Goal: Task Accomplishment & Management: Manage account settings

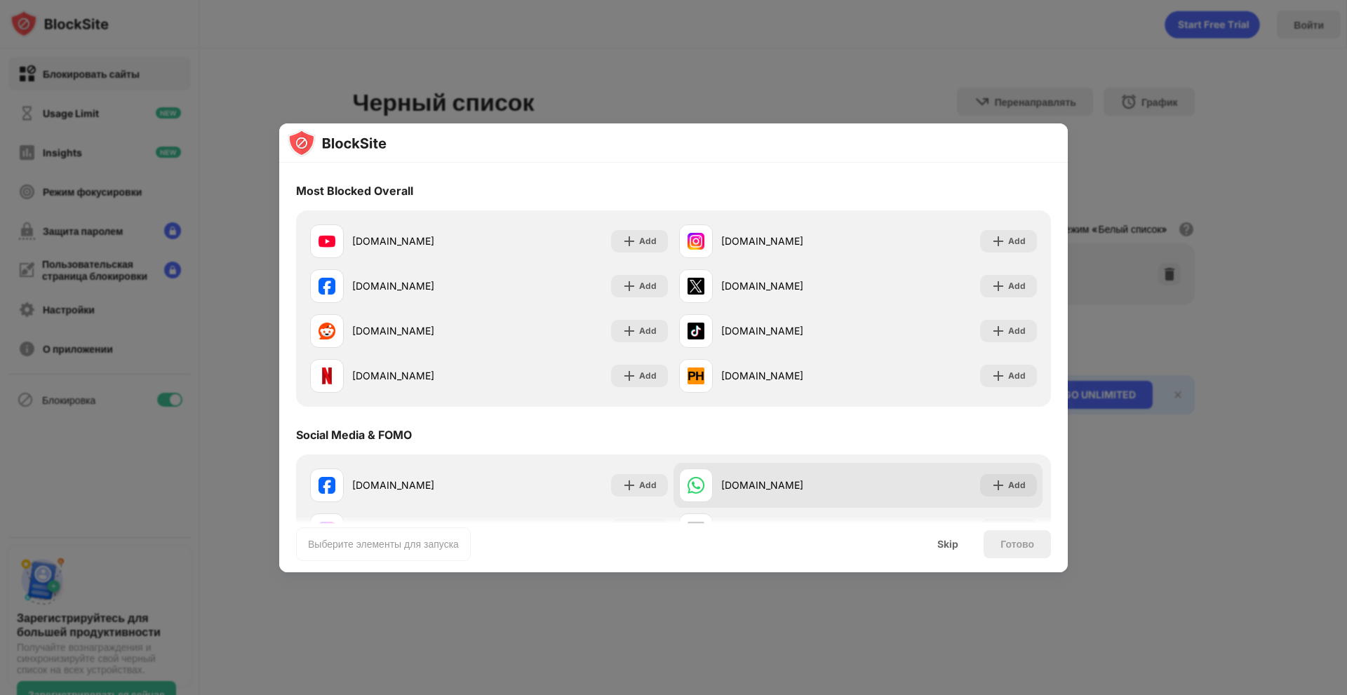
scroll to position [211, 0]
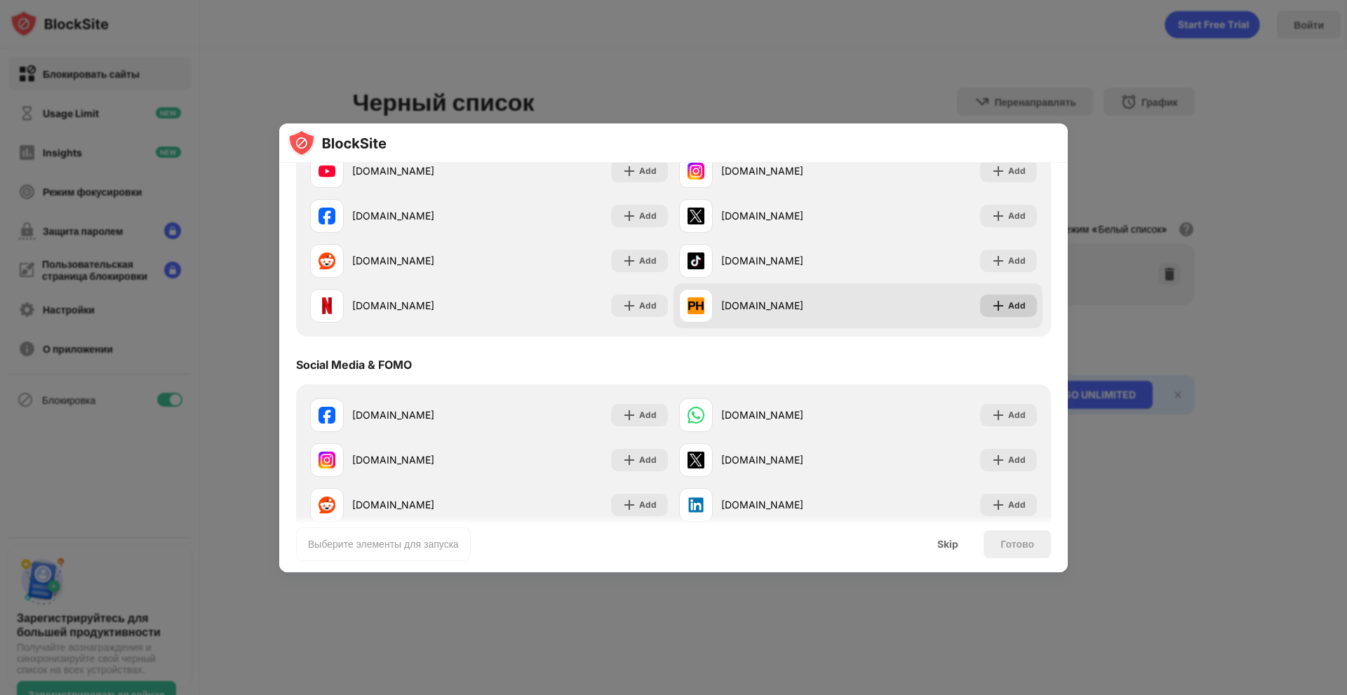
click at [980, 302] on div "Add" at bounding box center [1008, 306] width 57 height 22
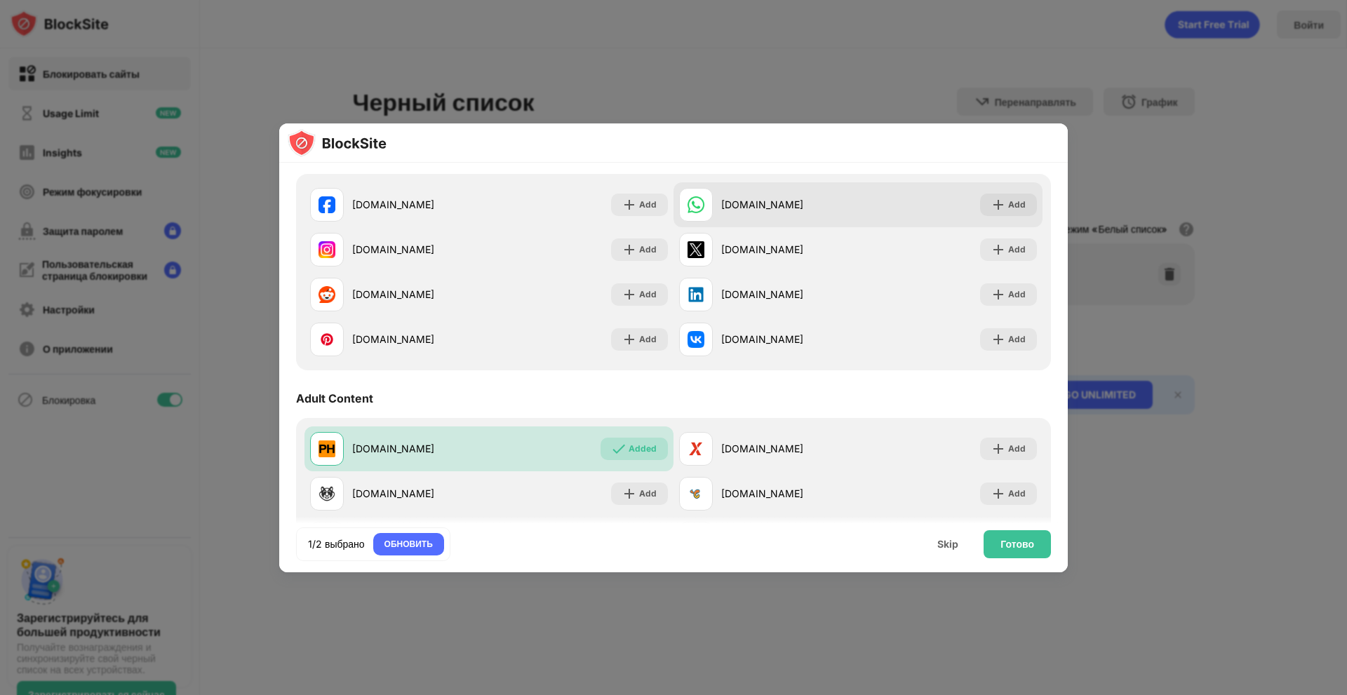
scroll to position [561, 0]
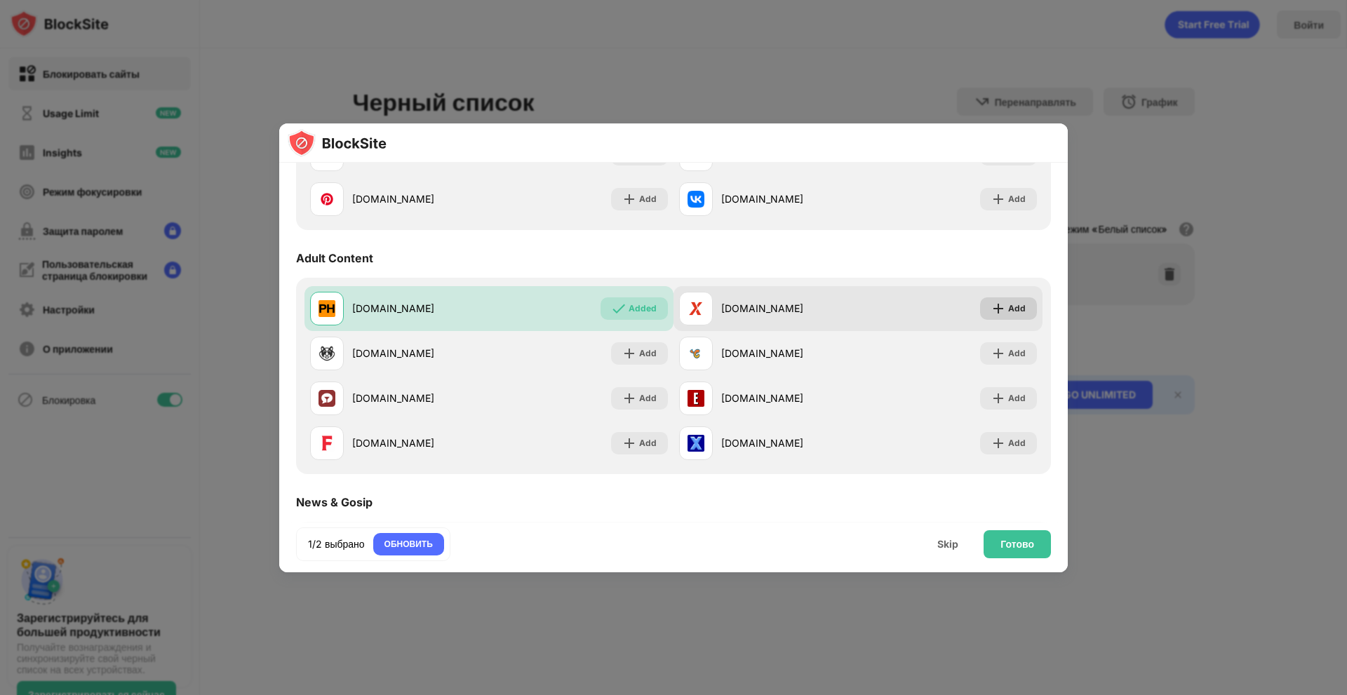
click at [1008, 314] on div "Add" at bounding box center [1017, 309] width 18 height 14
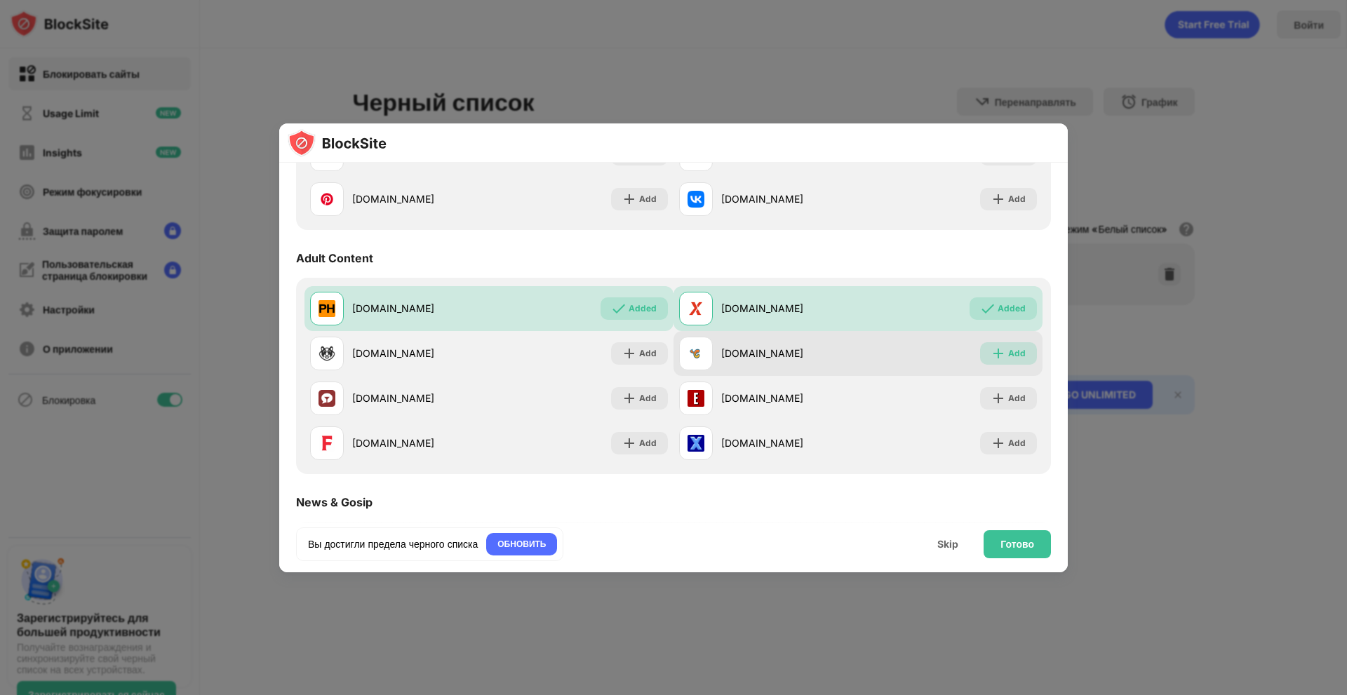
click at [1008, 354] on div "Add" at bounding box center [1017, 354] width 18 height 14
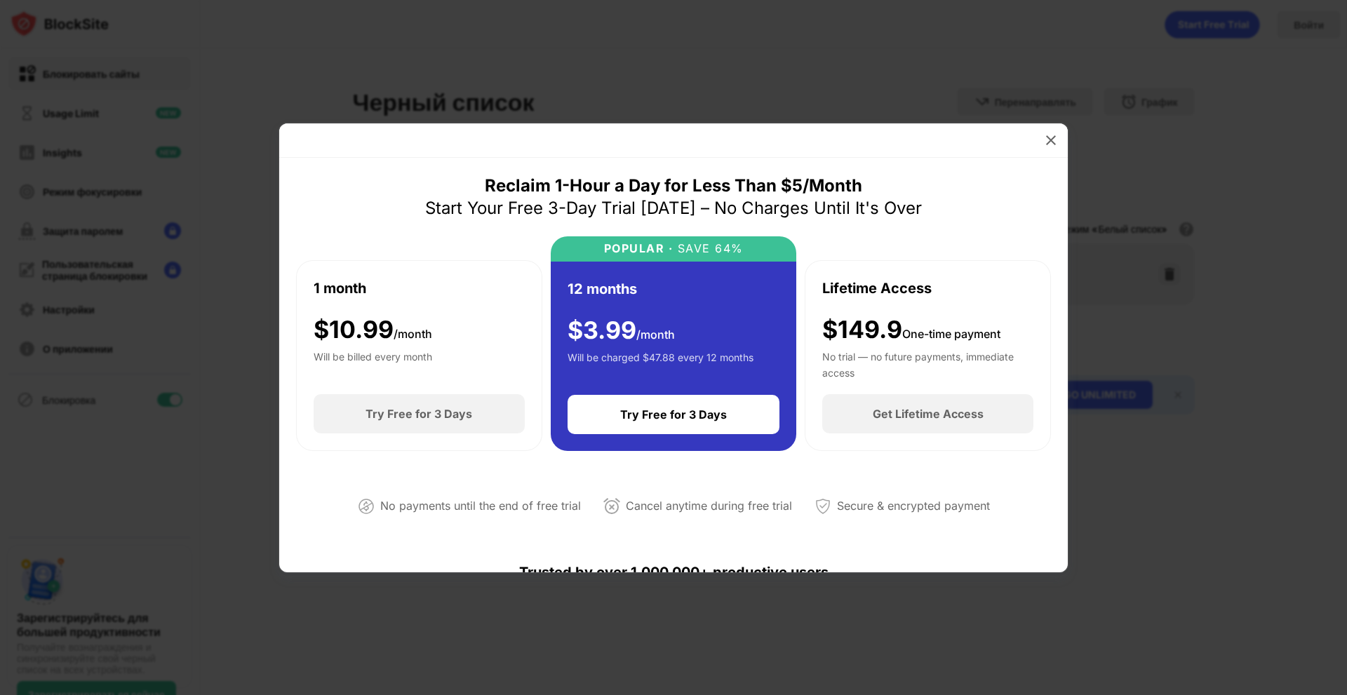
scroll to position [351, 0]
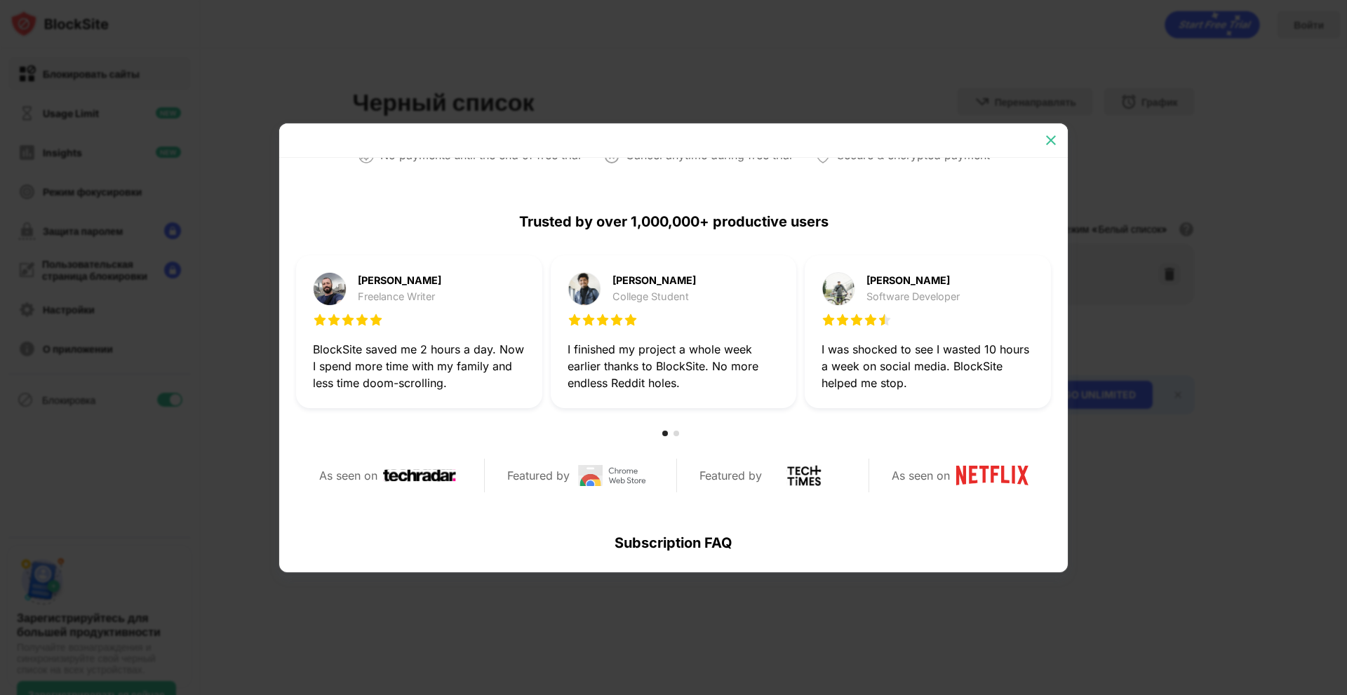
click at [1051, 135] on img at bounding box center [1051, 140] width 14 height 14
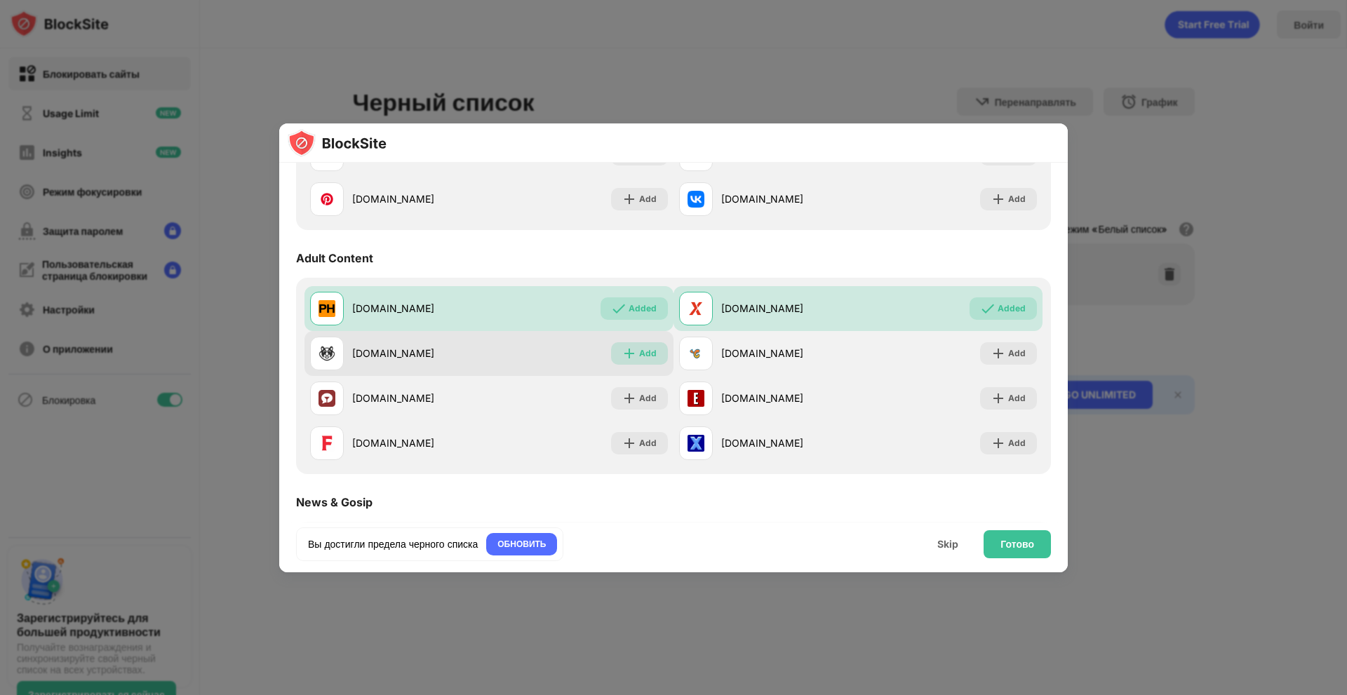
click at [654, 353] on div "Add" at bounding box center [639, 353] width 57 height 22
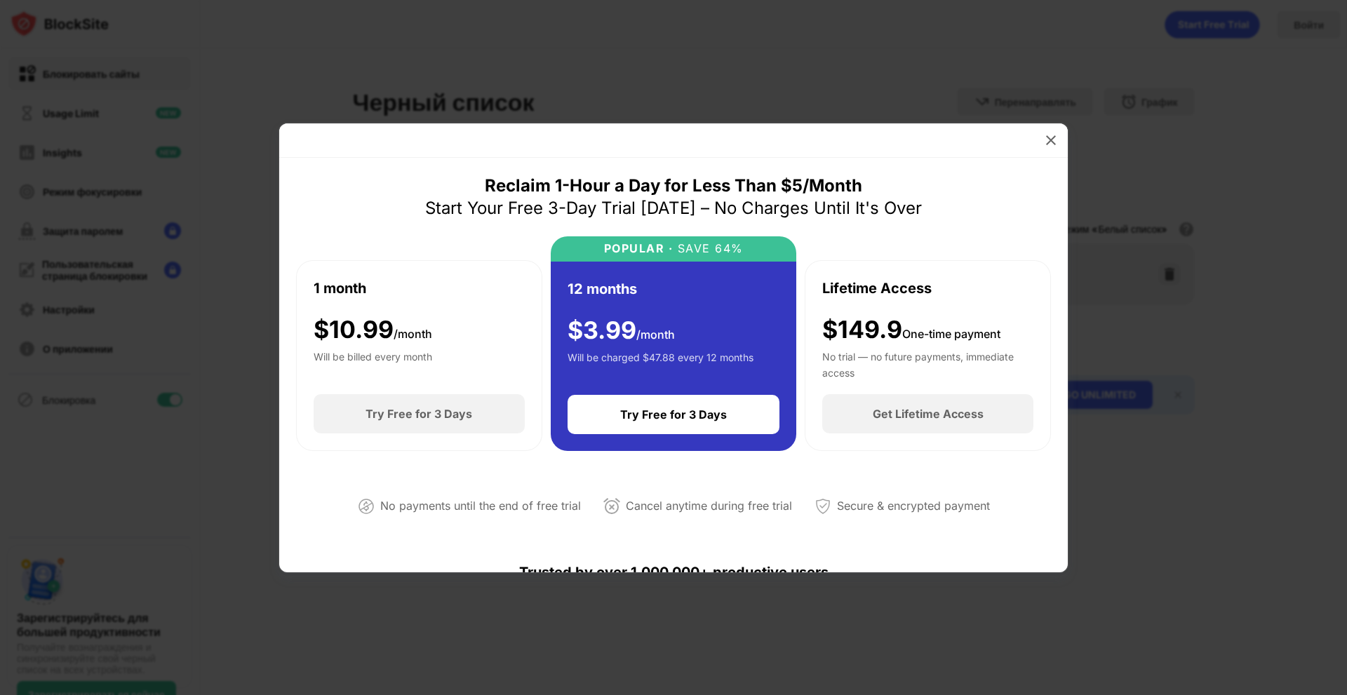
click at [1042, 143] on div at bounding box center [1051, 140] width 22 height 22
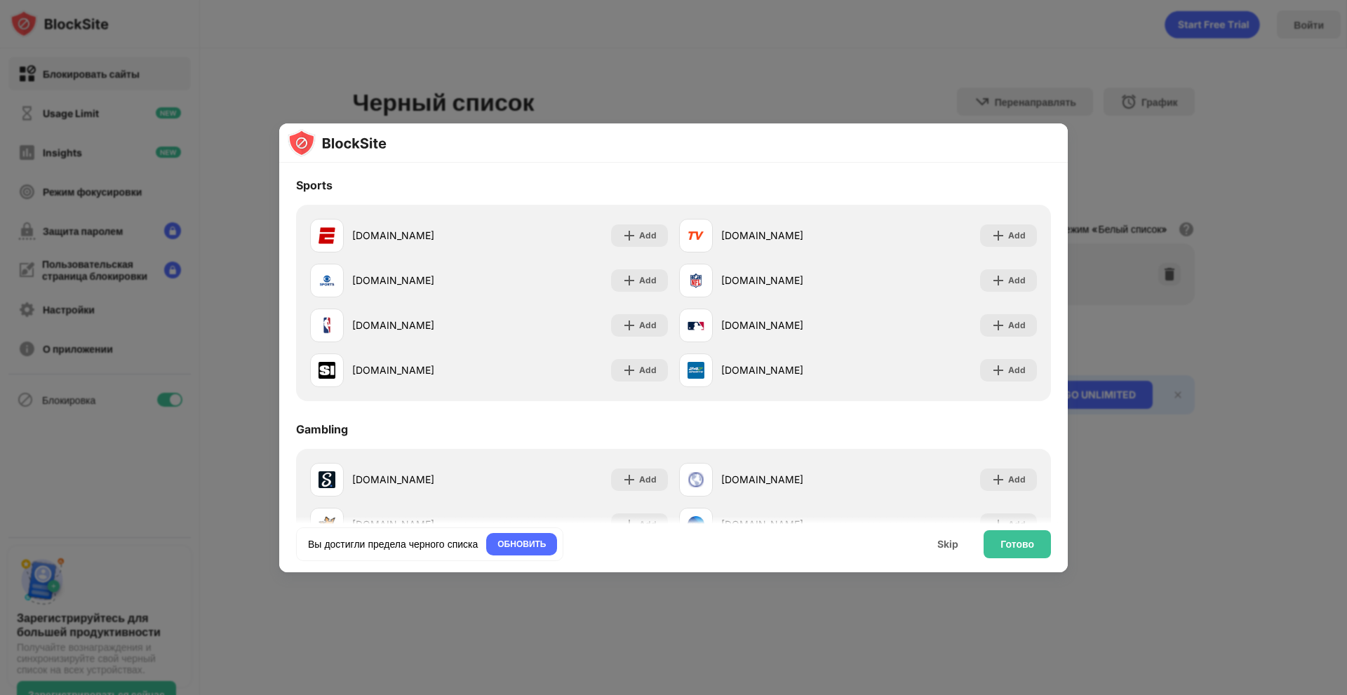
scroll to position [1404, 0]
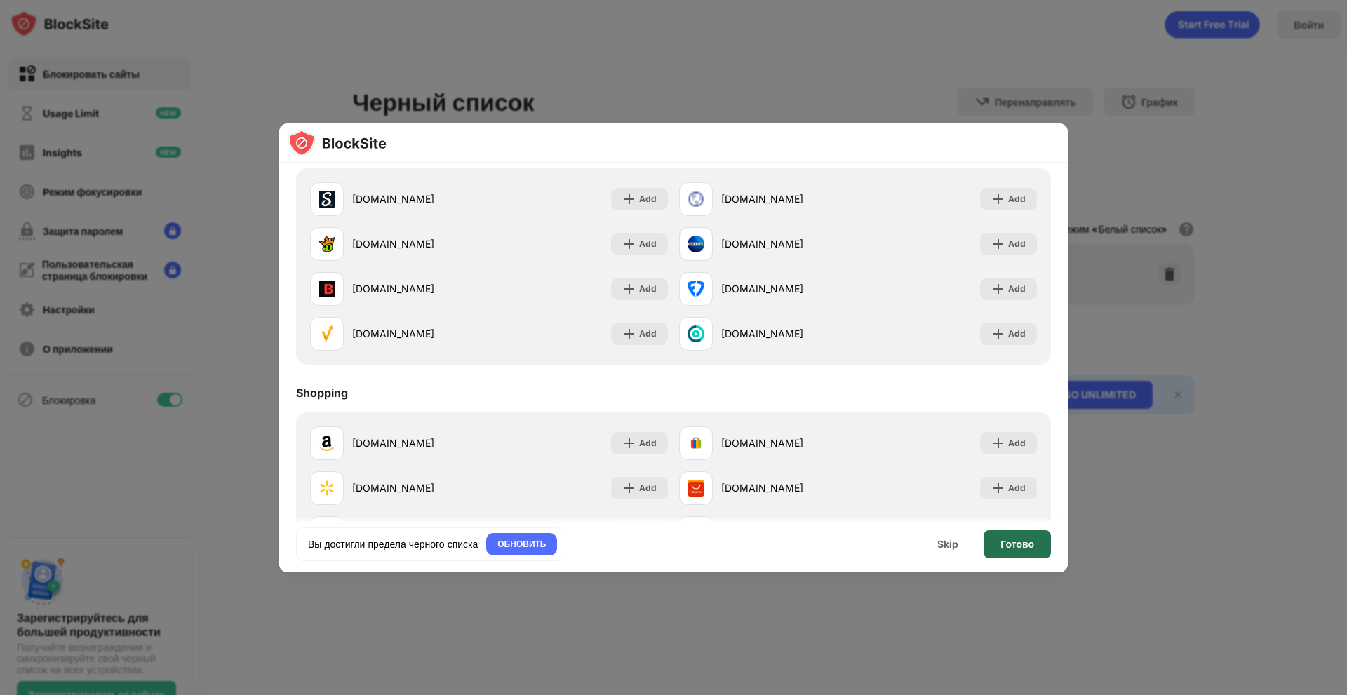
click at [1021, 544] on div "Готово" at bounding box center [1018, 544] width 34 height 11
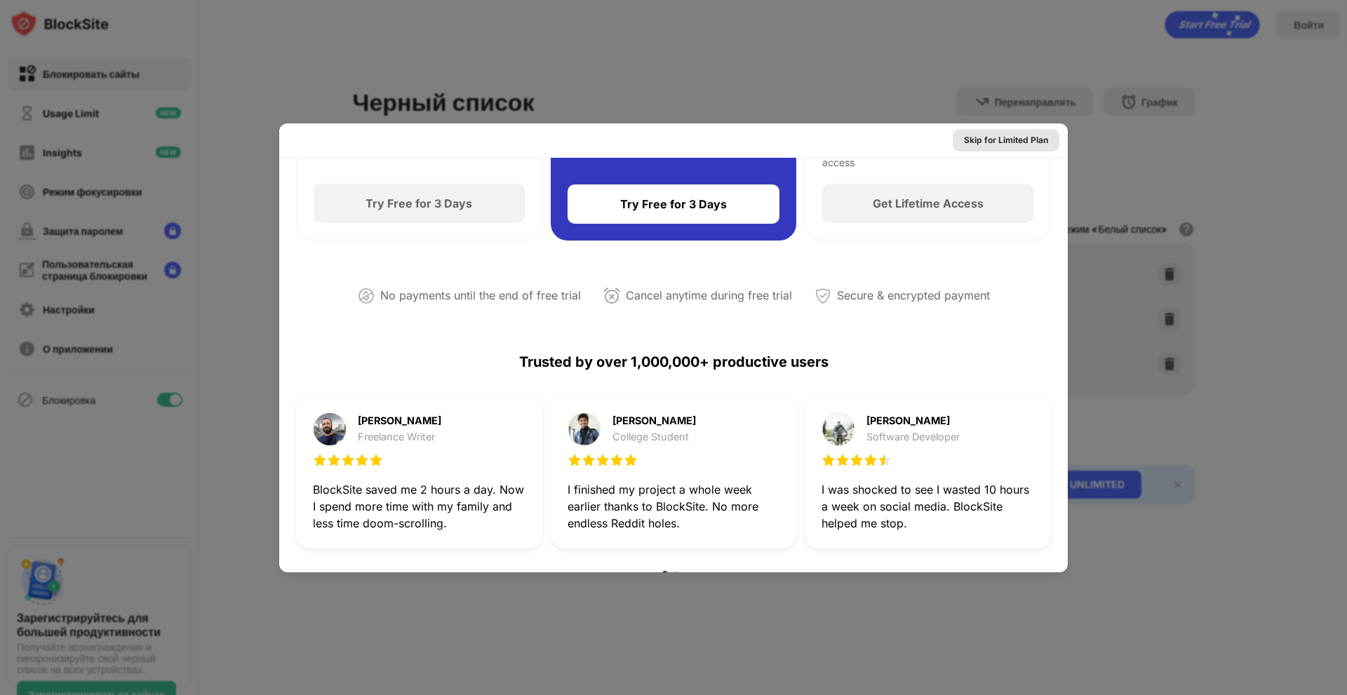
scroll to position [0, 0]
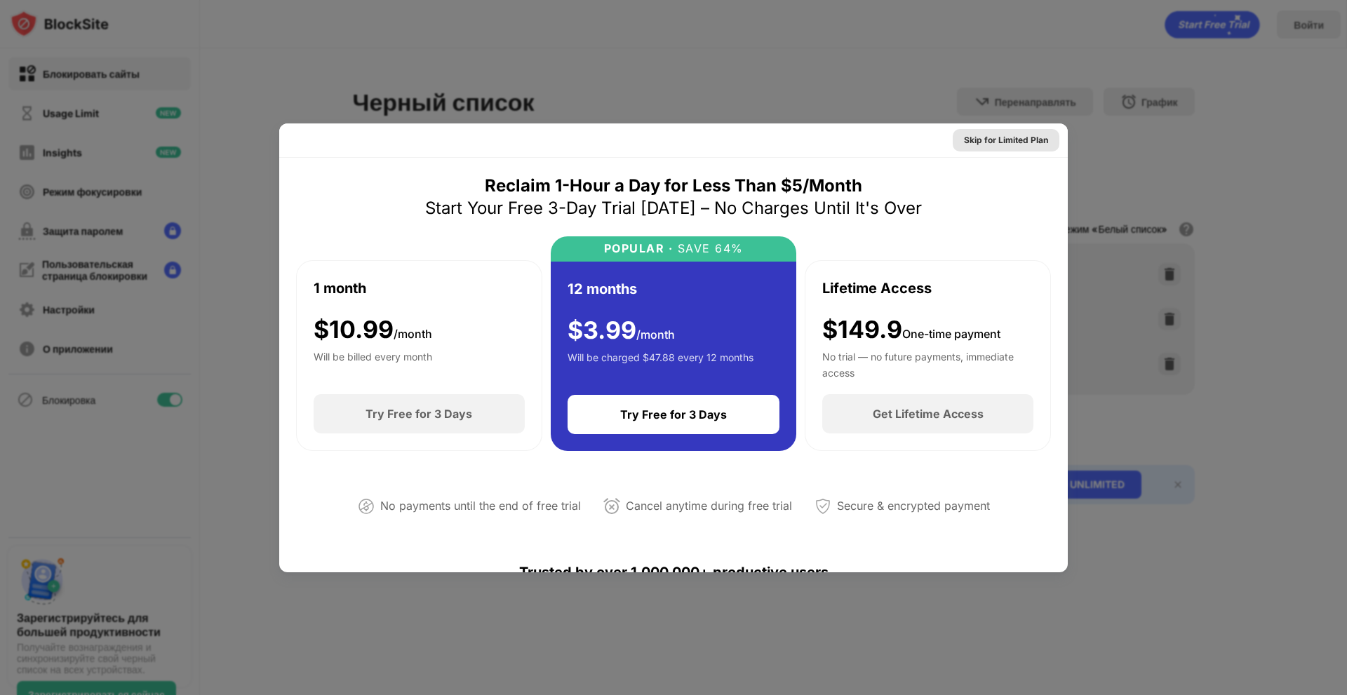
click at [1002, 145] on div "Skip for Limited Plan" at bounding box center [1006, 140] width 84 height 14
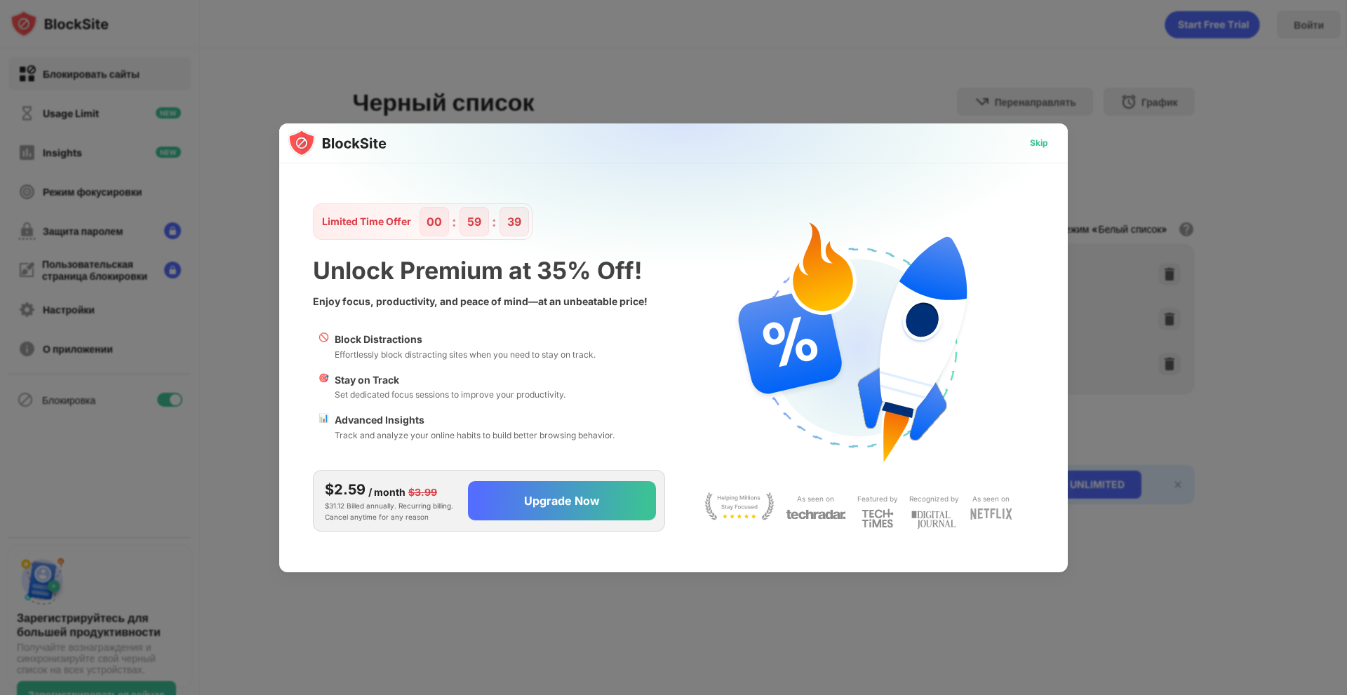
click at [1041, 140] on div "Skip" at bounding box center [1039, 143] width 18 height 14
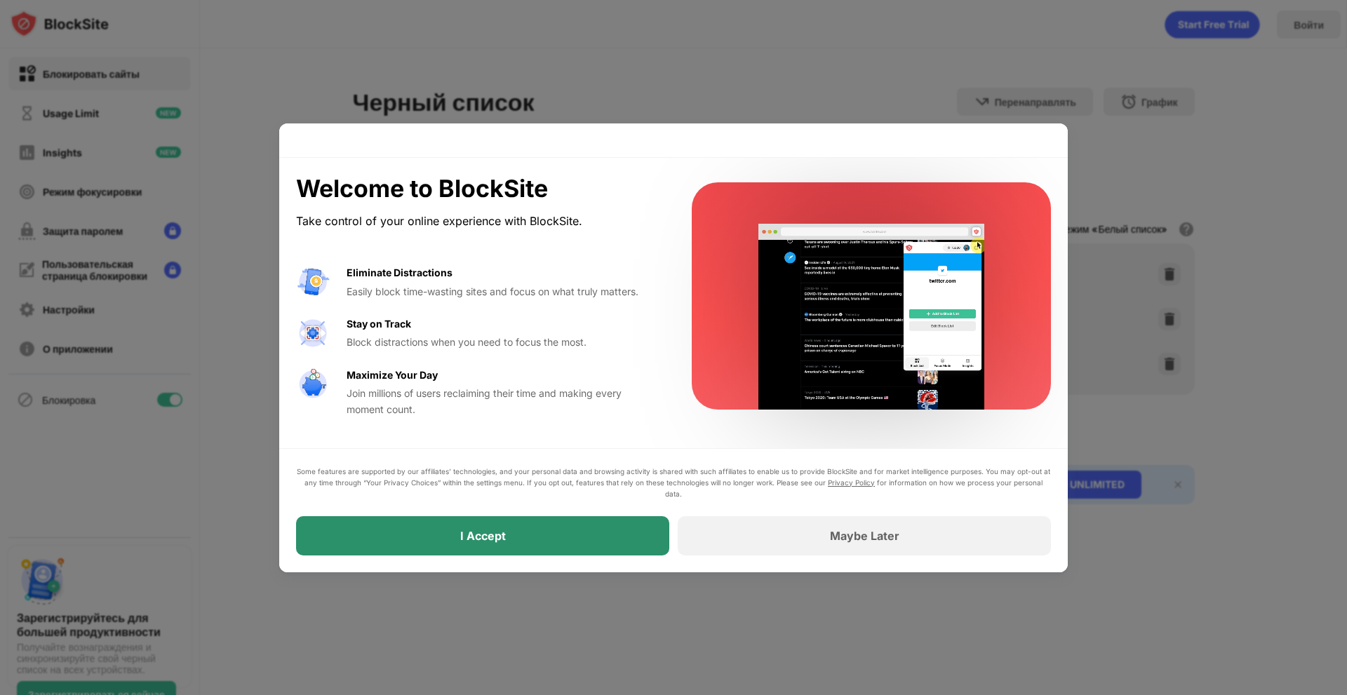
click at [564, 526] on div "I Accept" at bounding box center [482, 535] width 373 height 39
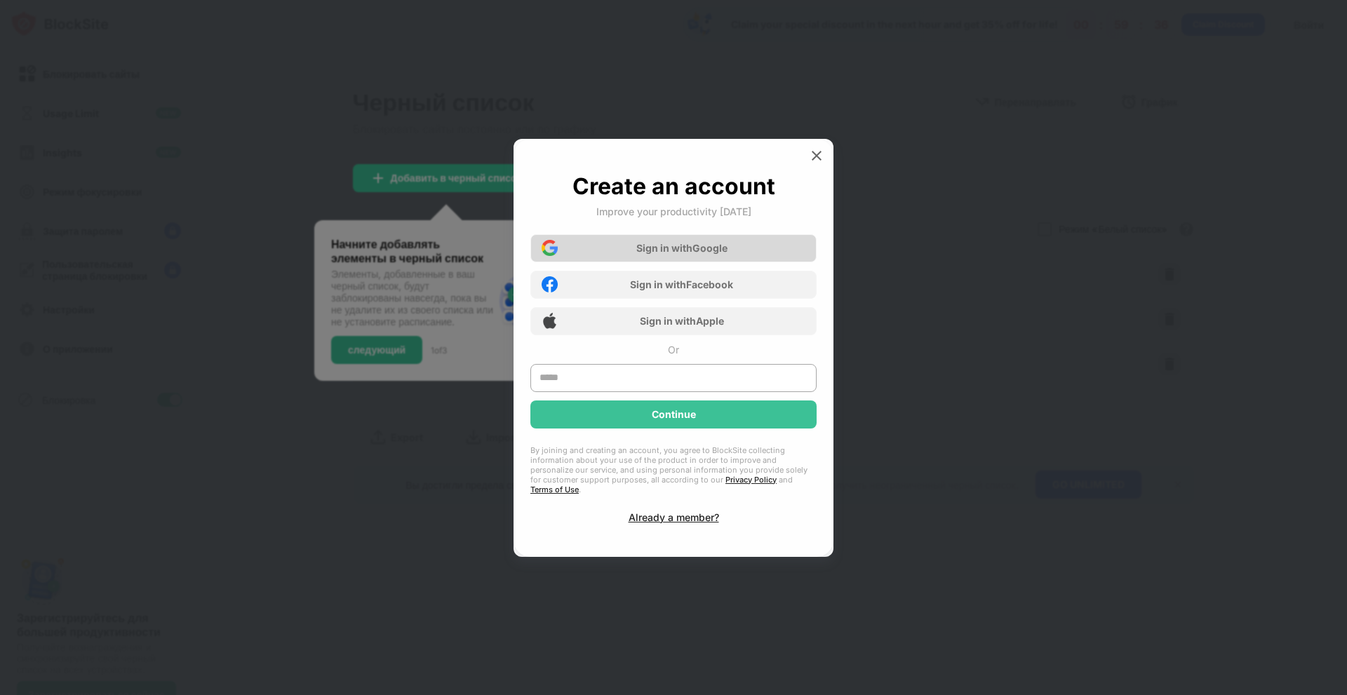
click at [675, 249] on div "Sign in with Google" at bounding box center [681, 248] width 91 height 12
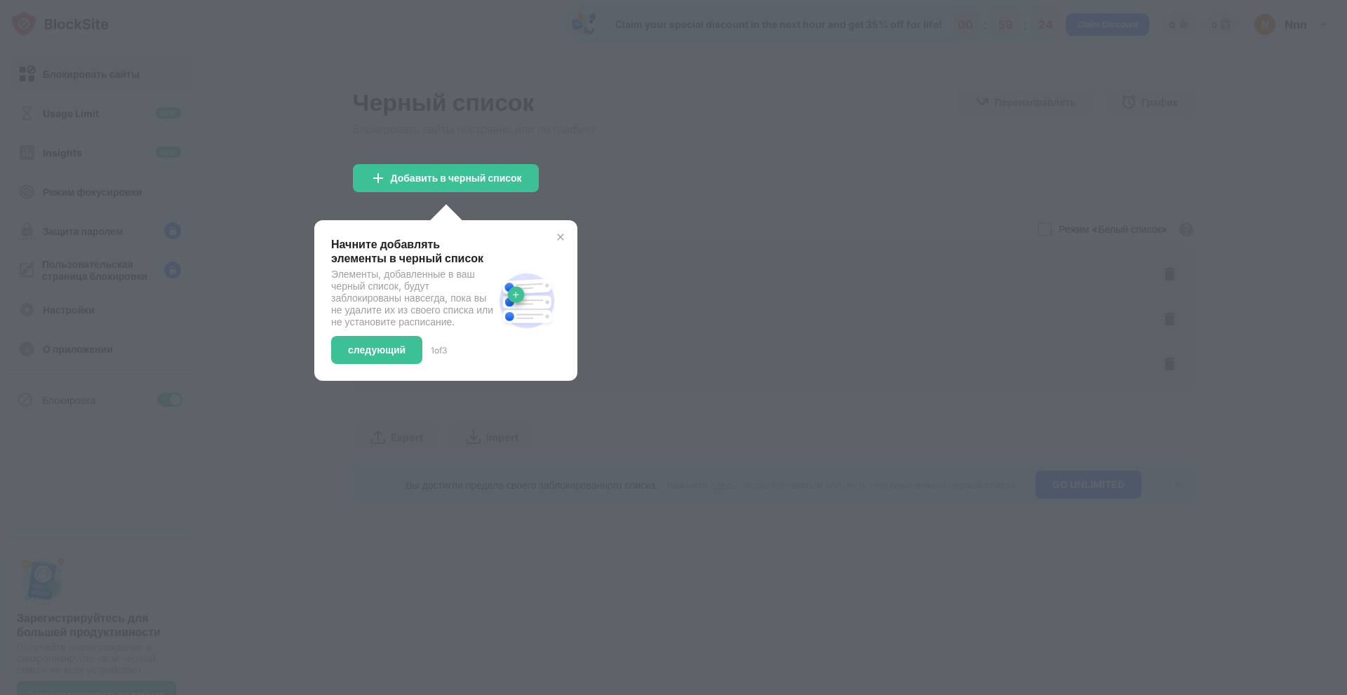
click at [561, 239] on img at bounding box center [560, 237] width 11 height 11
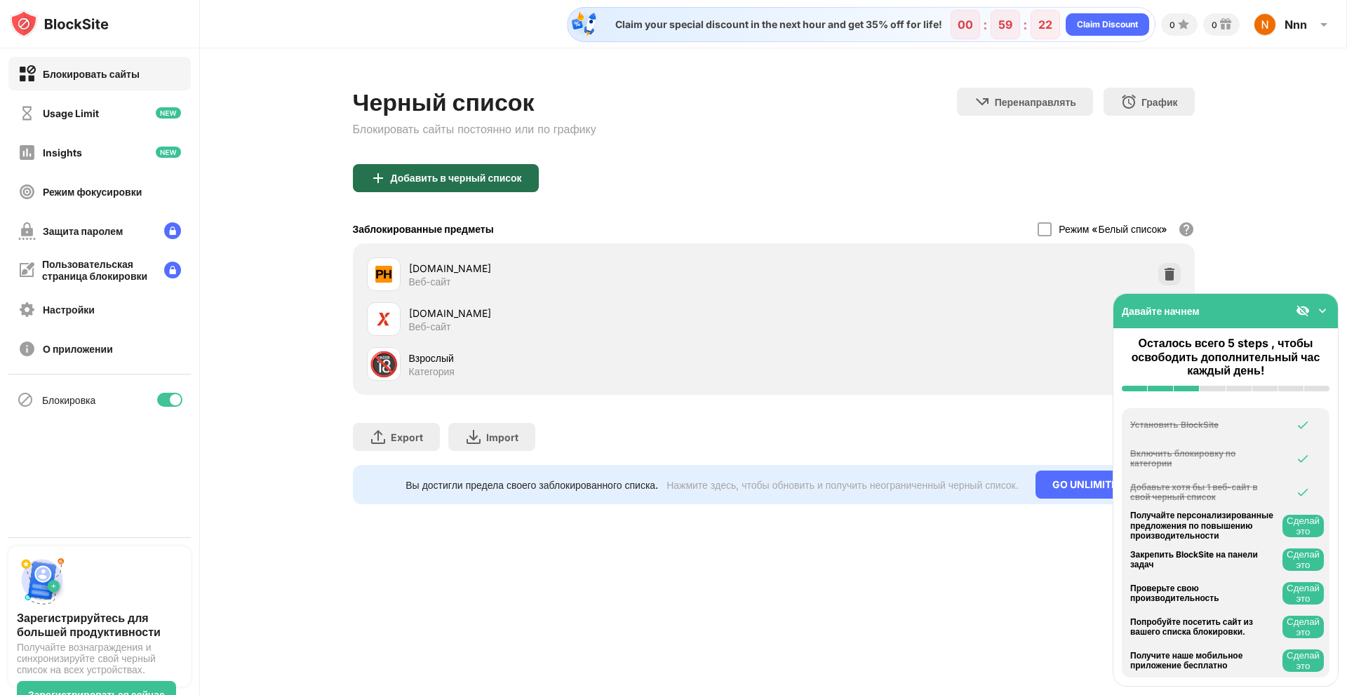
click at [435, 185] on div "Добавить в черный список" at bounding box center [446, 178] width 186 height 28
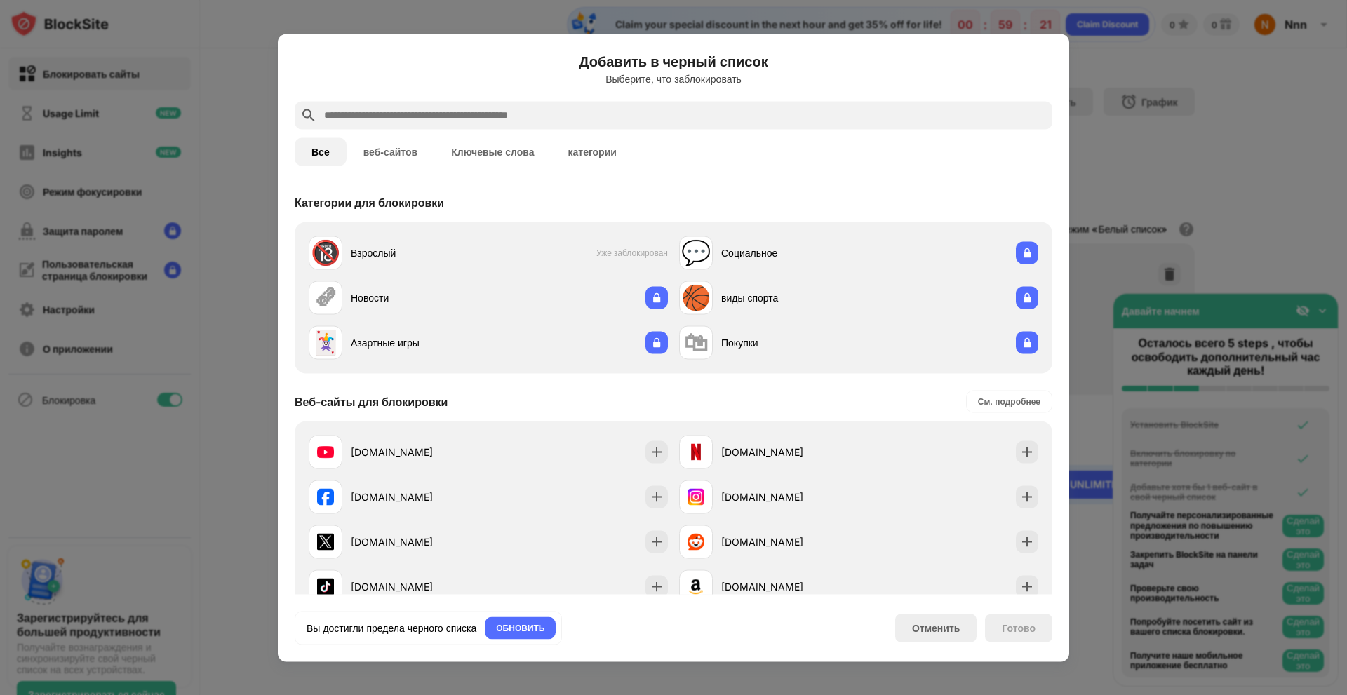
click at [407, 151] on button "веб-сайтов" at bounding box center [391, 152] width 88 height 28
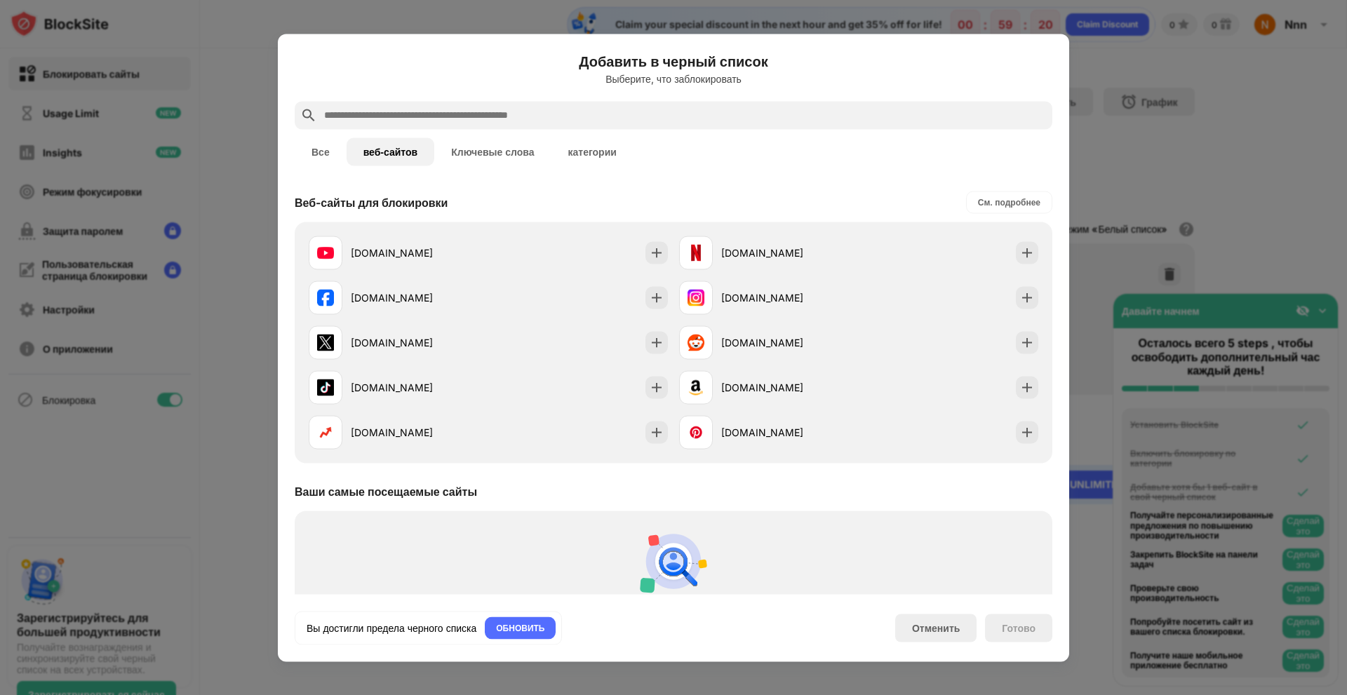
click at [317, 152] on button "Все" at bounding box center [321, 152] width 52 height 28
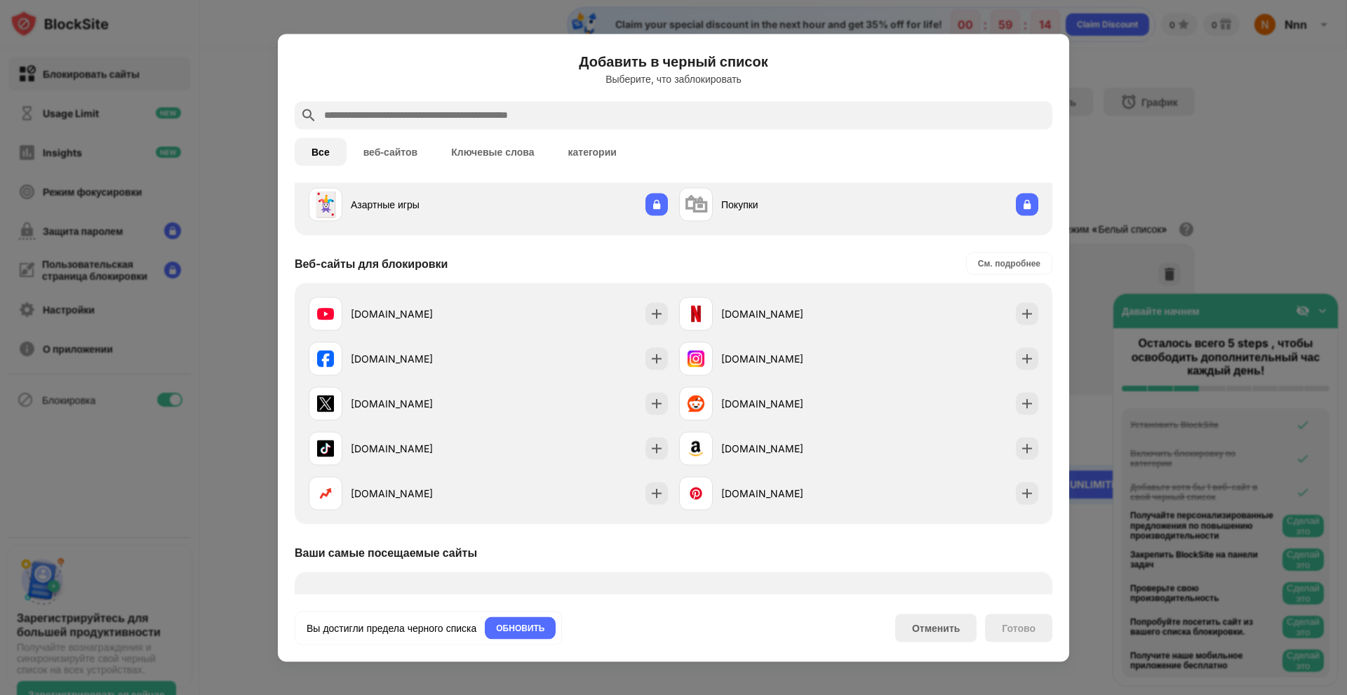
scroll to position [68, 0]
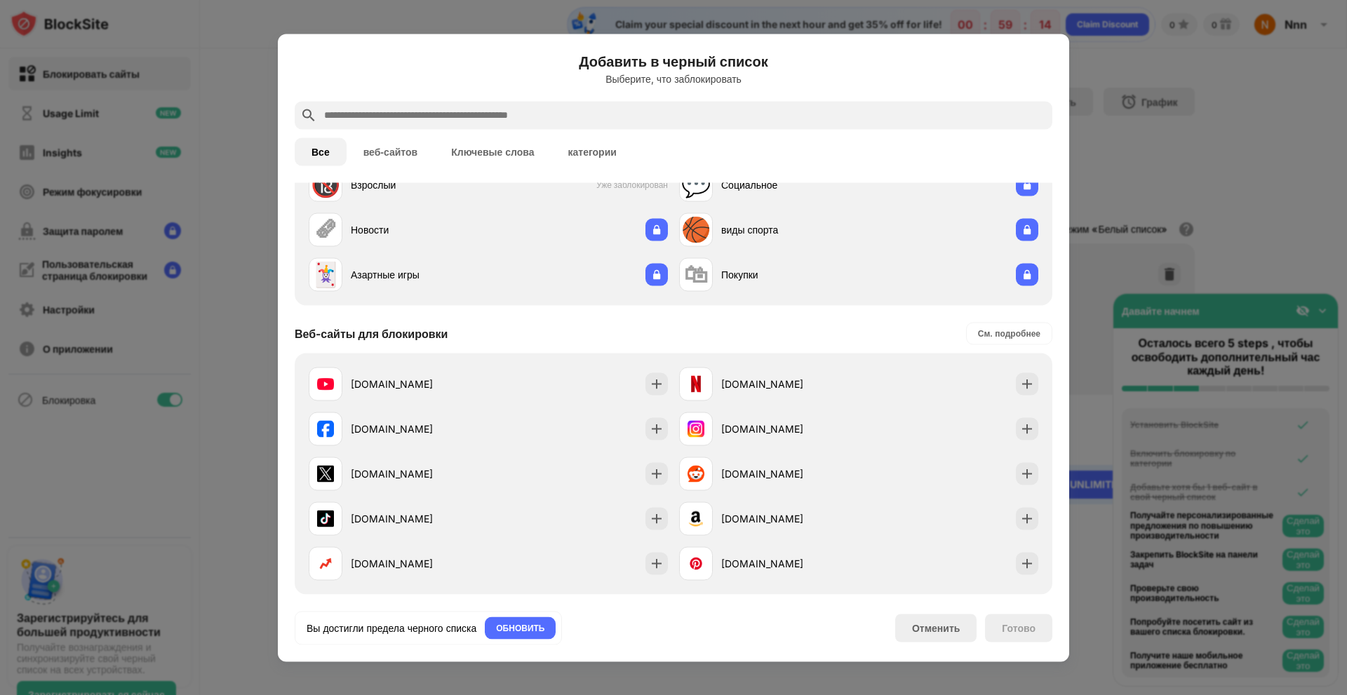
click at [425, 144] on button "веб-сайтов" at bounding box center [391, 152] width 88 height 28
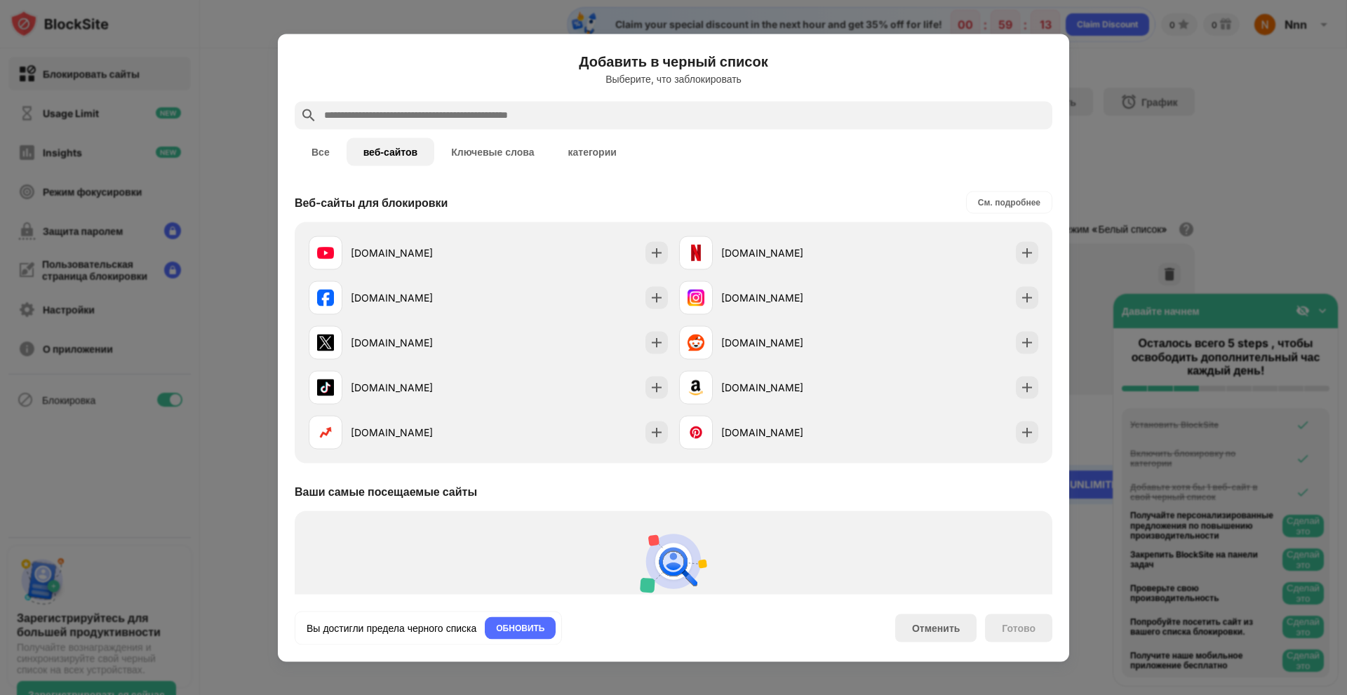
click at [465, 144] on button "Ключевые слова" at bounding box center [492, 152] width 116 height 28
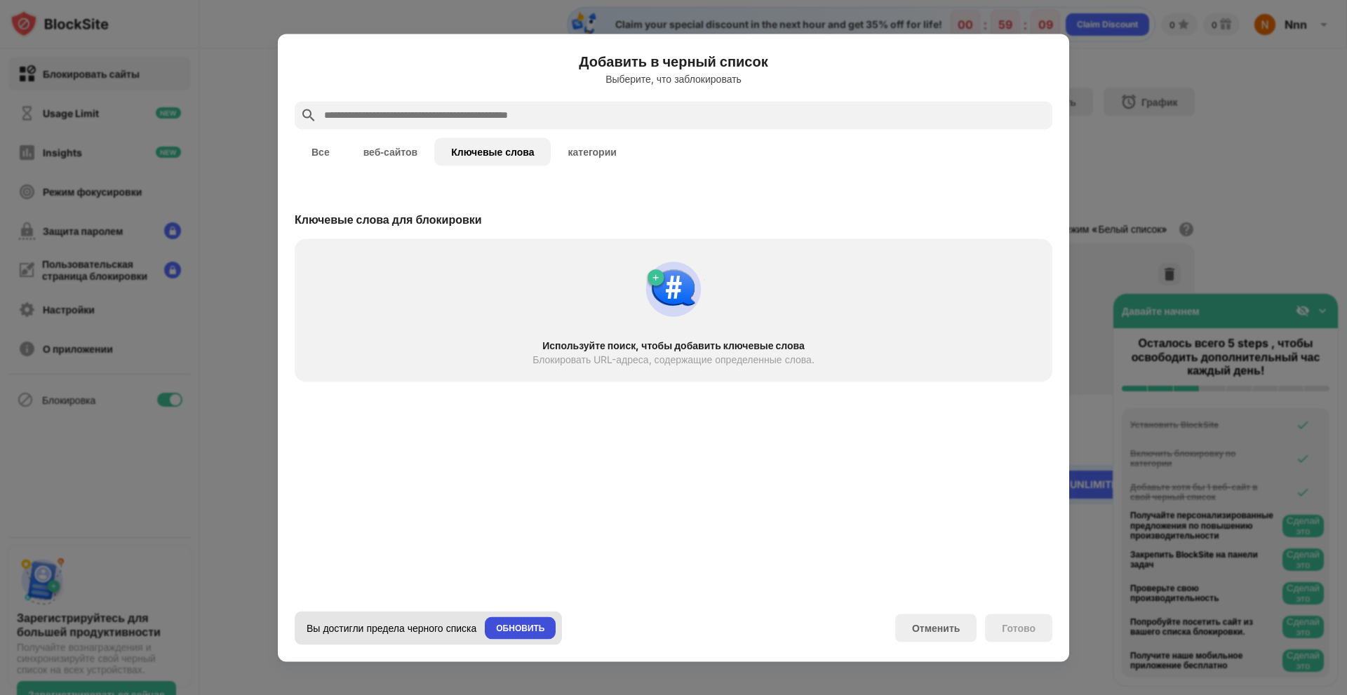
click at [538, 627] on div "ОБНОВИТЬ" at bounding box center [520, 628] width 48 height 14
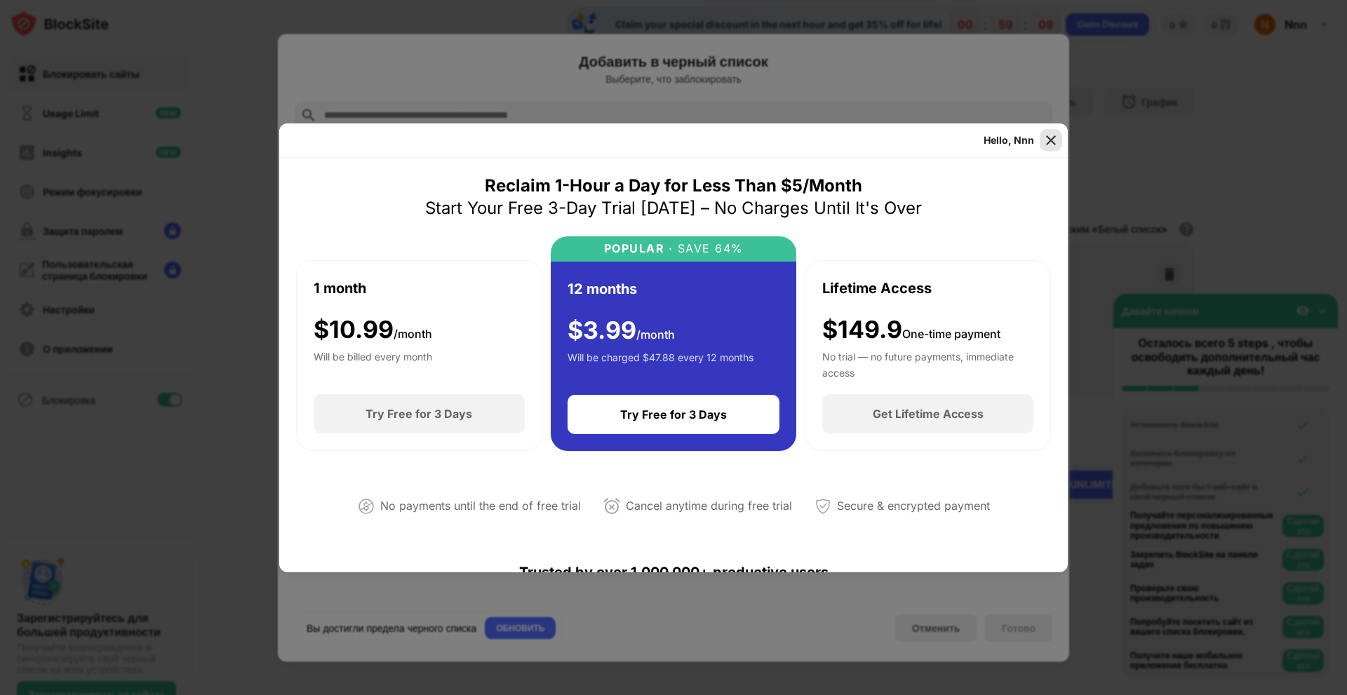
click at [1044, 133] on div at bounding box center [1051, 140] width 22 height 22
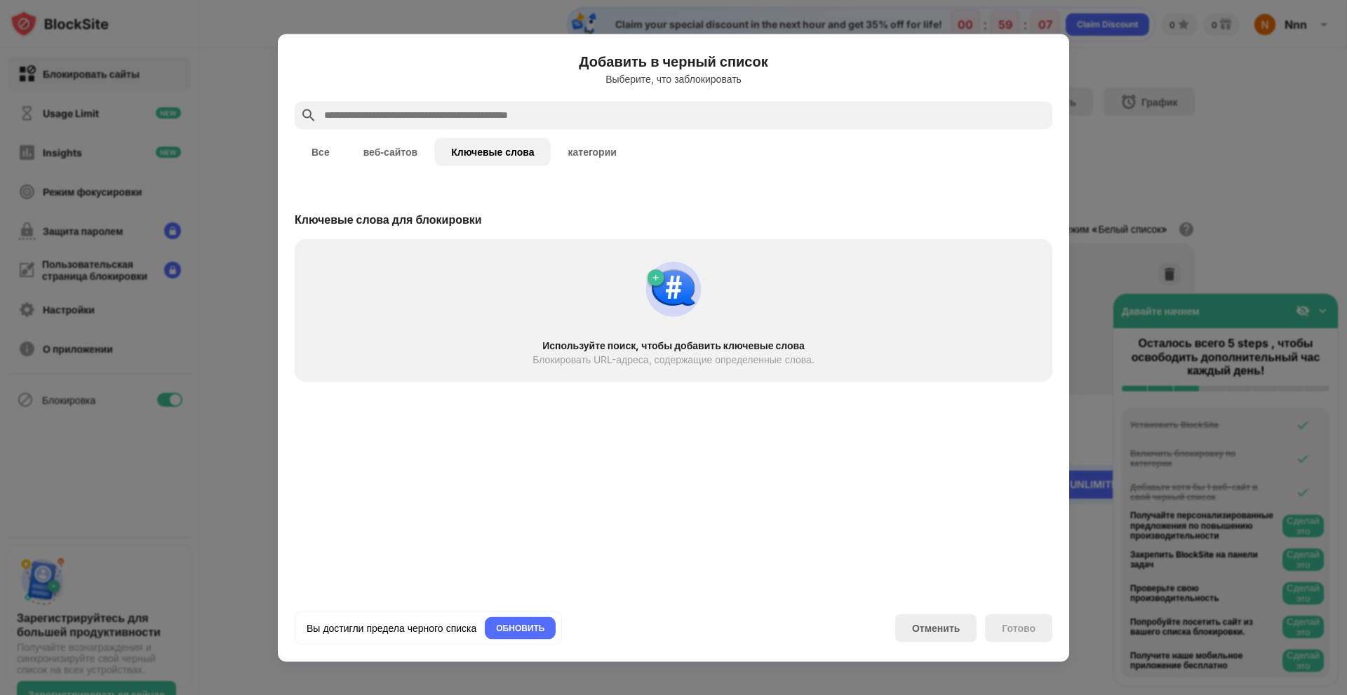
click at [1068, 79] on div "Добавить в черный список Выберите, что заблокировать Все веб-сайтов Ключевые сл…" at bounding box center [674, 348] width 792 height 628
drag, startPoint x: 1136, startPoint y: 45, endPoint x: 1146, endPoint y: 43, distance: 10.0
click at [1146, 43] on div at bounding box center [673, 347] width 1347 height 695
